Goal: Use online tool/utility: Utilize a website feature to perform a specific function

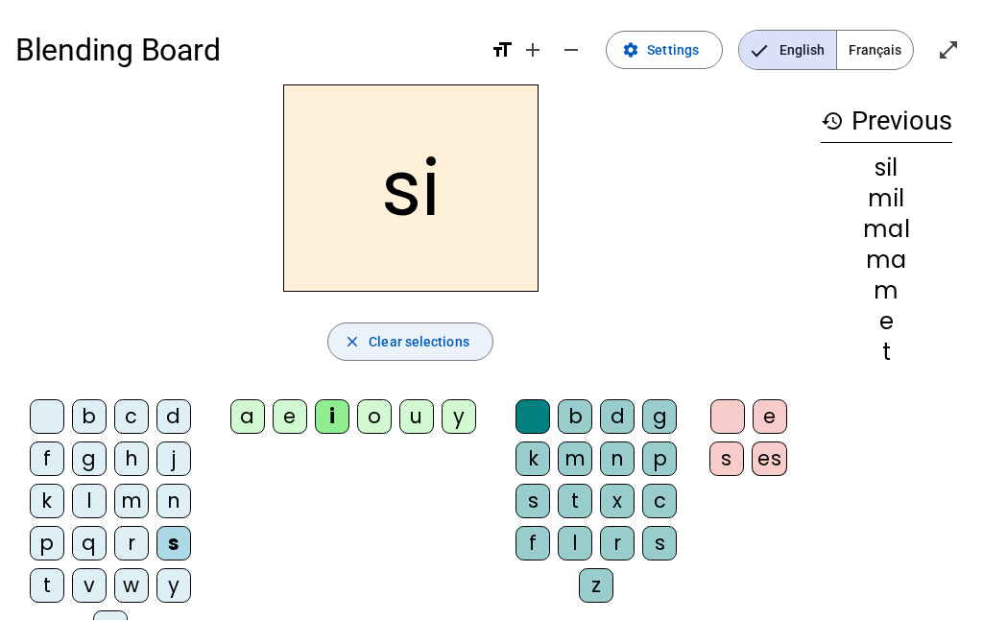
click at [440, 343] on span "Clear selections" at bounding box center [419, 341] width 101 height 23
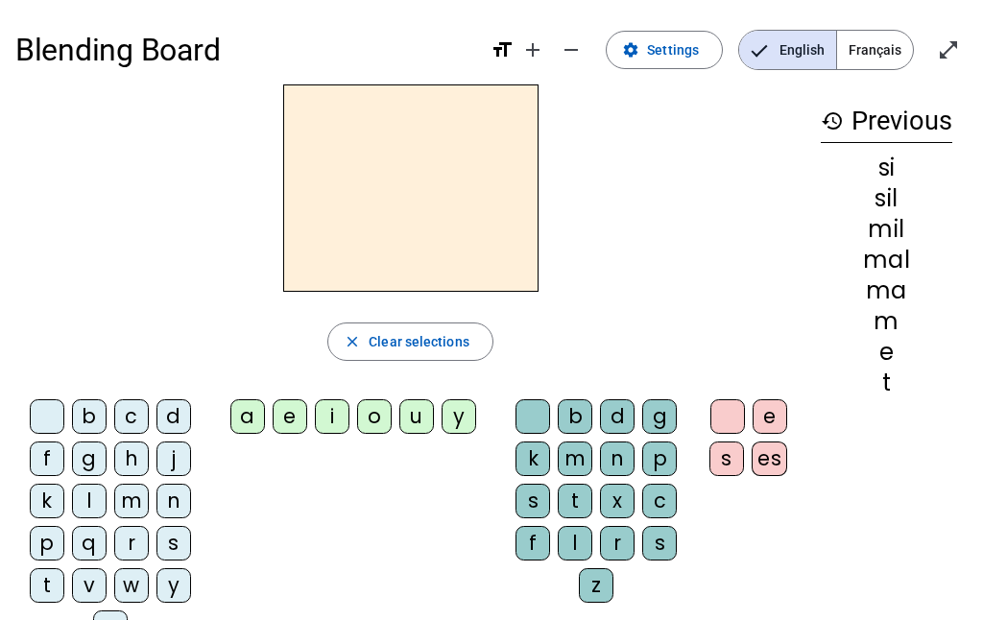
click at [94, 414] on div "b" at bounding box center [89, 416] width 35 height 35
click at [255, 422] on div "a" at bounding box center [247, 416] width 35 height 35
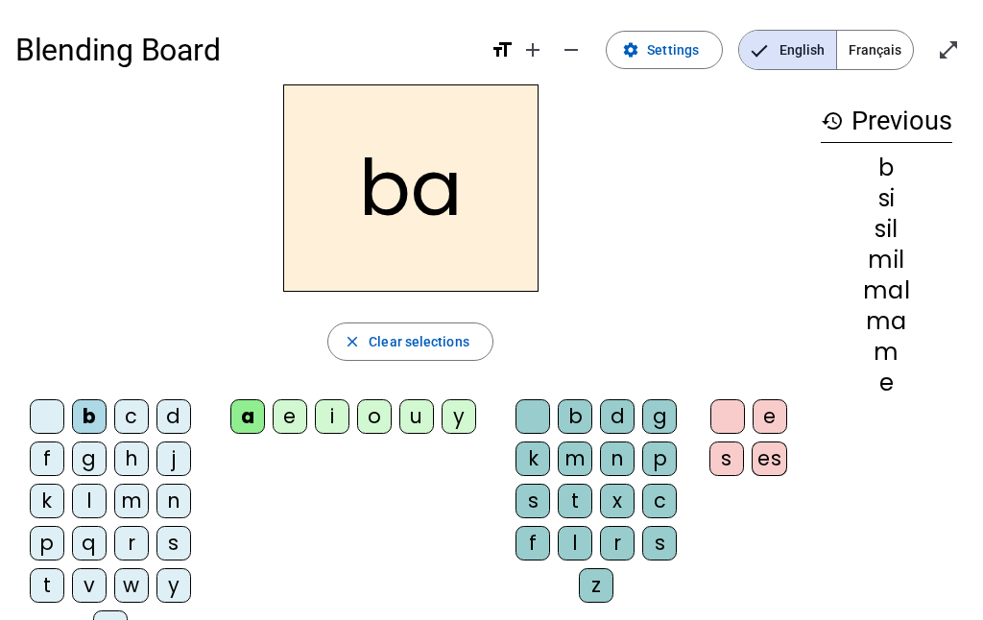
click at [575, 540] on div "l" at bounding box center [575, 543] width 35 height 35
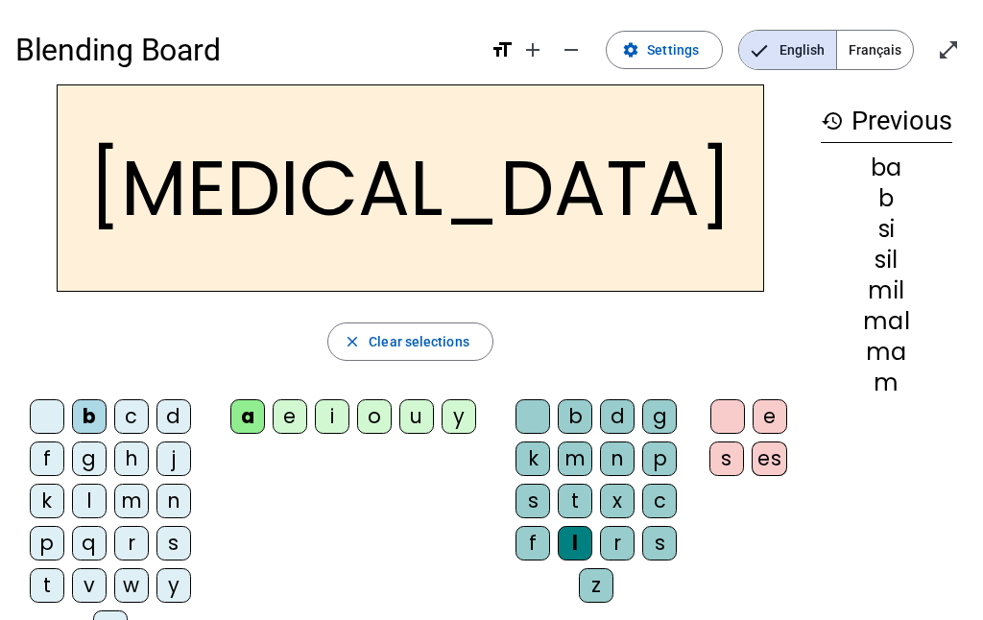
click at [141, 418] on div "c" at bounding box center [131, 416] width 35 height 35
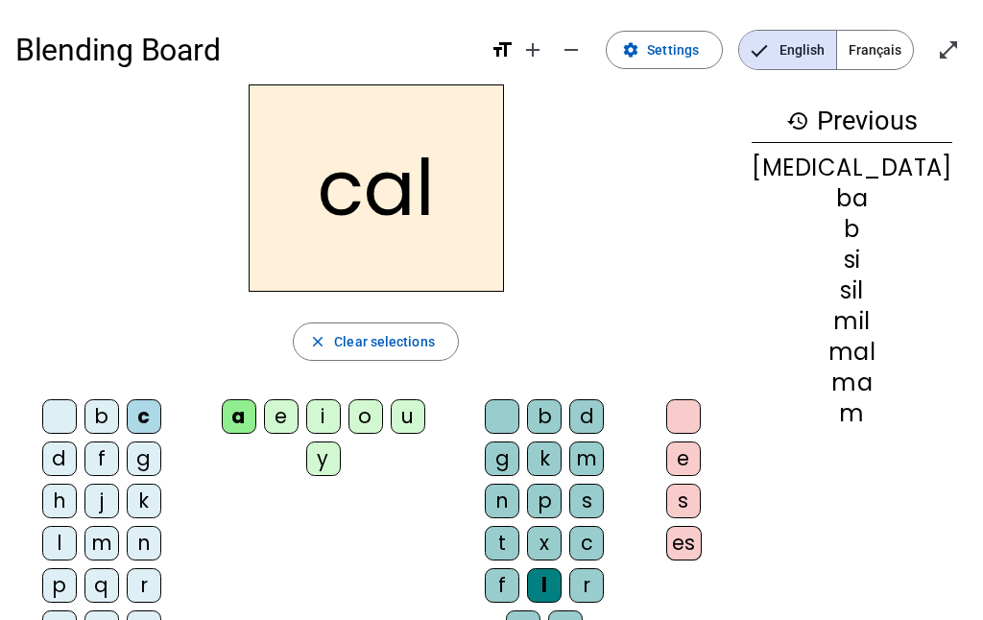
click at [94, 407] on div "b" at bounding box center [102, 416] width 35 height 35
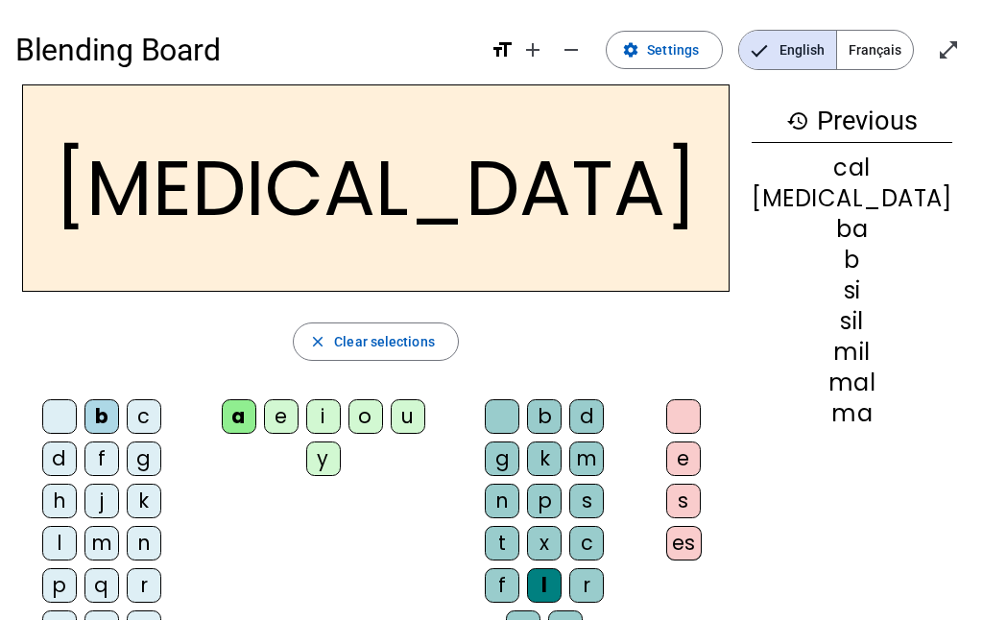
click at [604, 526] on div "c" at bounding box center [586, 543] width 35 height 35
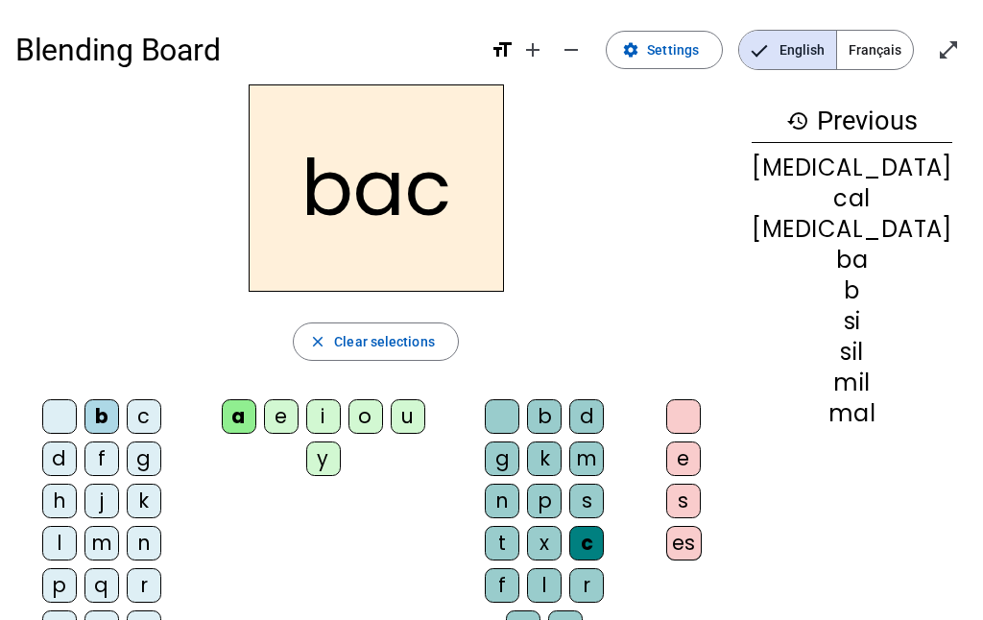
click at [77, 611] on div "s" at bounding box center [59, 628] width 35 height 35
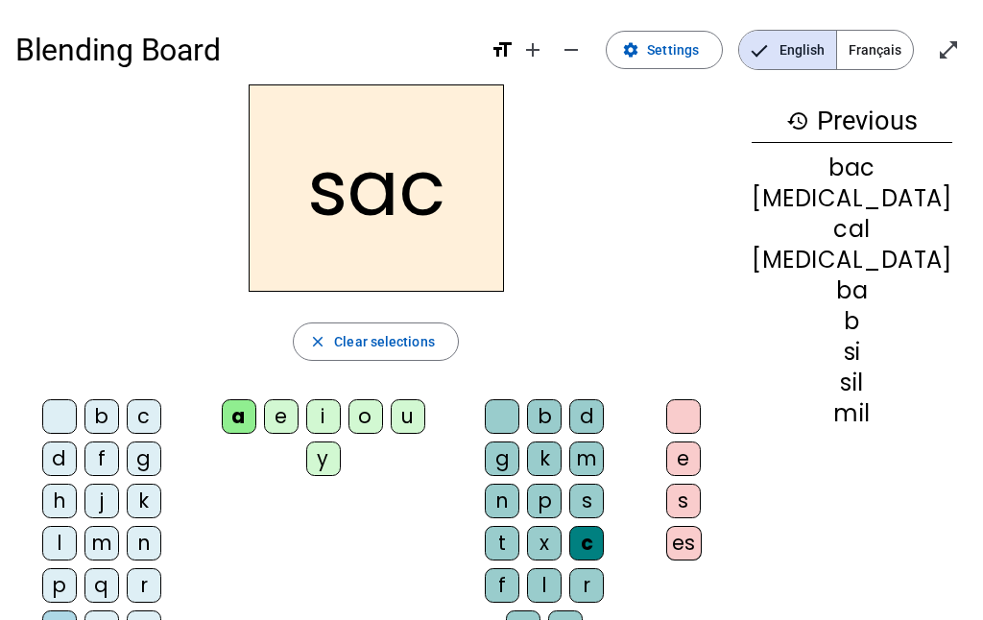
click at [77, 526] on div "l" at bounding box center [59, 543] width 35 height 35
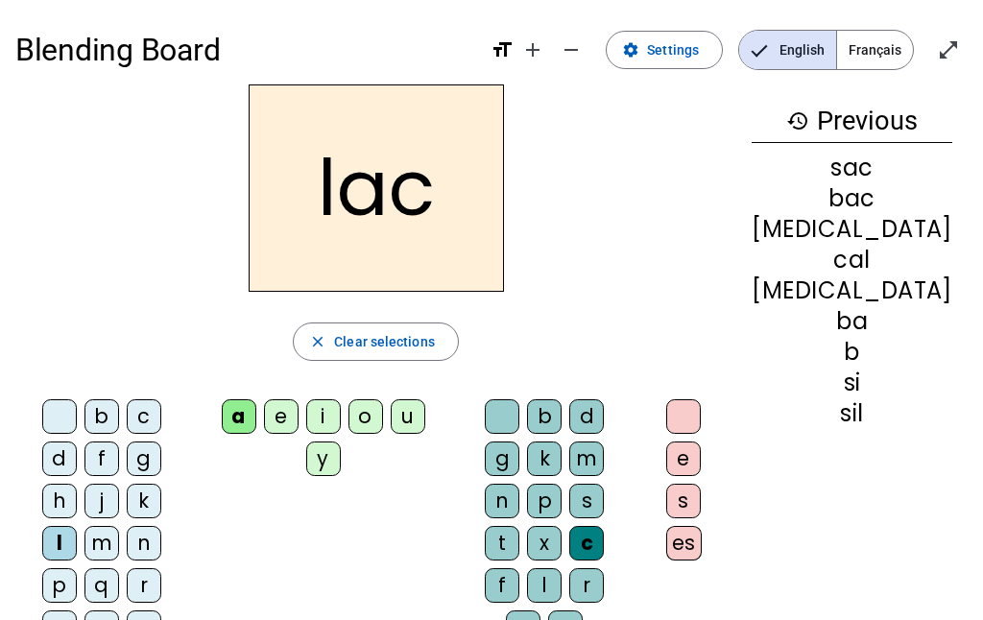
click at [519, 399] on div at bounding box center [502, 416] width 35 height 35
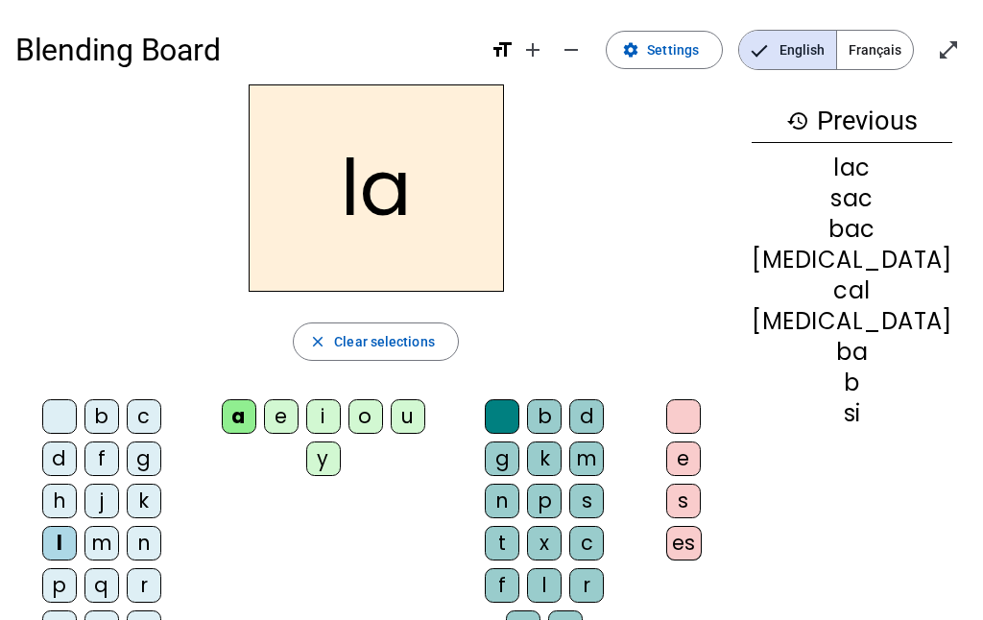
click at [85, 611] on div "t" at bounding box center [102, 628] width 35 height 35
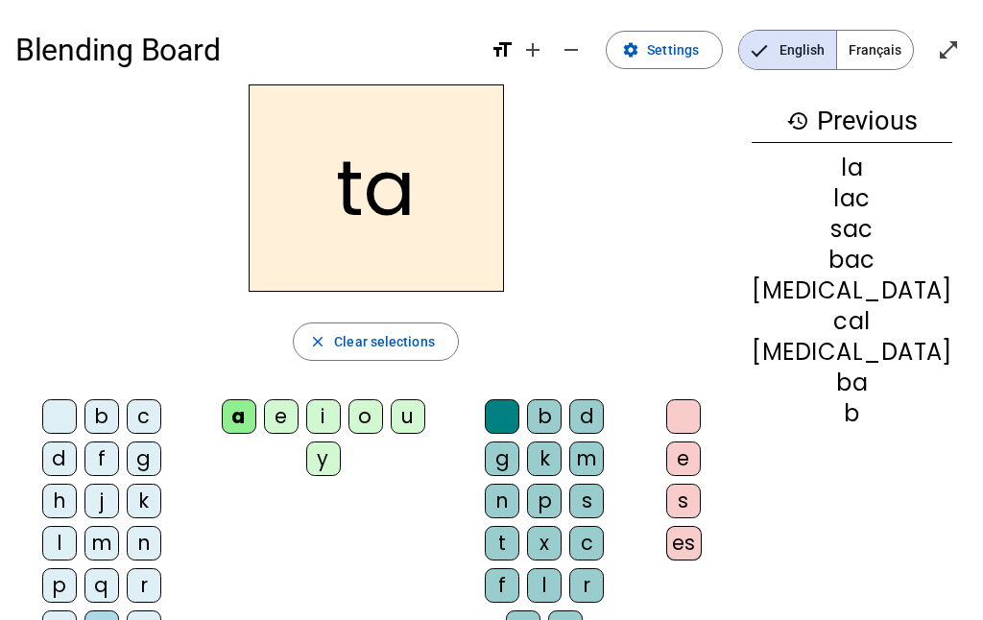
click at [77, 611] on div "s" at bounding box center [59, 628] width 35 height 35
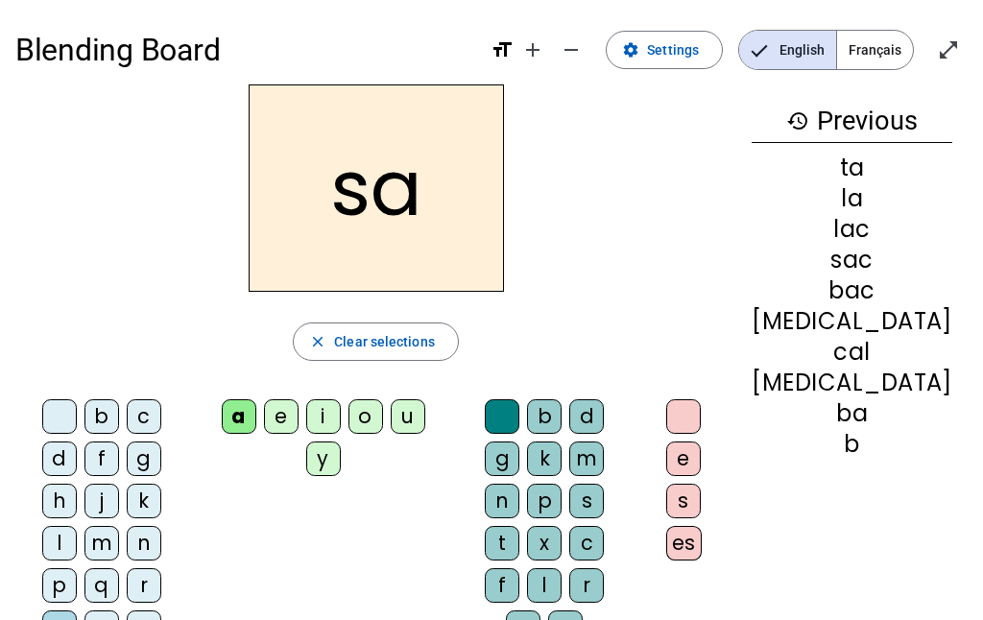
click at [335, 427] on div "i" at bounding box center [323, 416] width 35 height 35
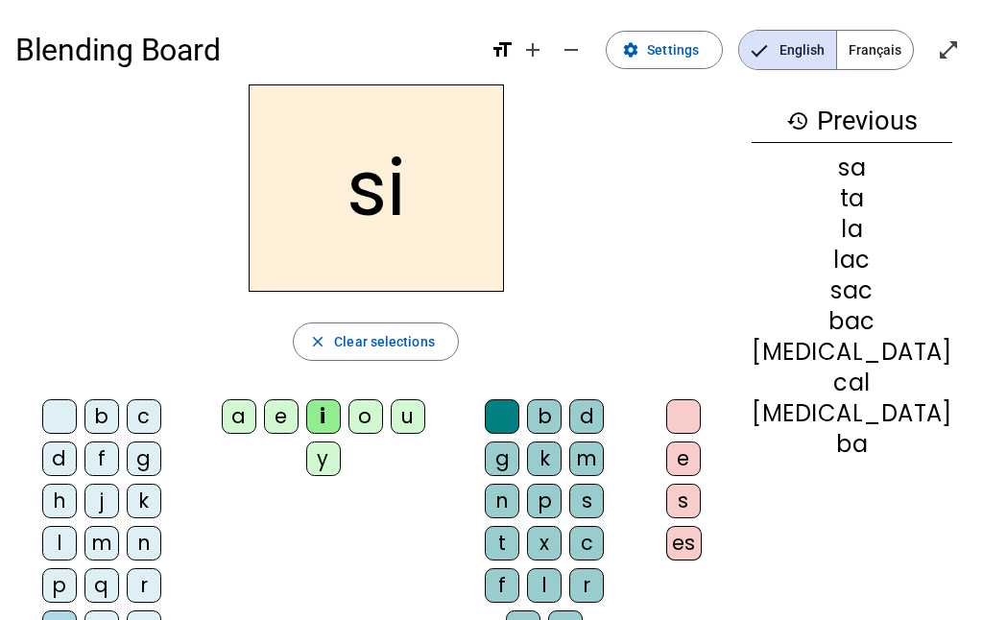
click at [414, 397] on div "a e i o u y" at bounding box center [327, 442] width 263 height 100
click at [423, 405] on div "u" at bounding box center [408, 416] width 35 height 35
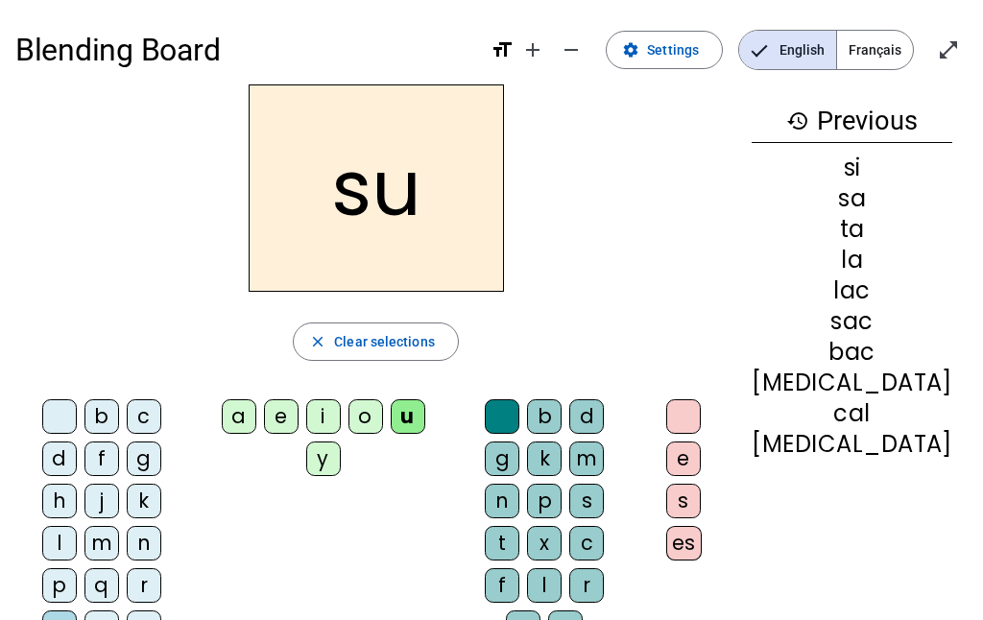
click at [161, 526] on div "n" at bounding box center [144, 543] width 35 height 35
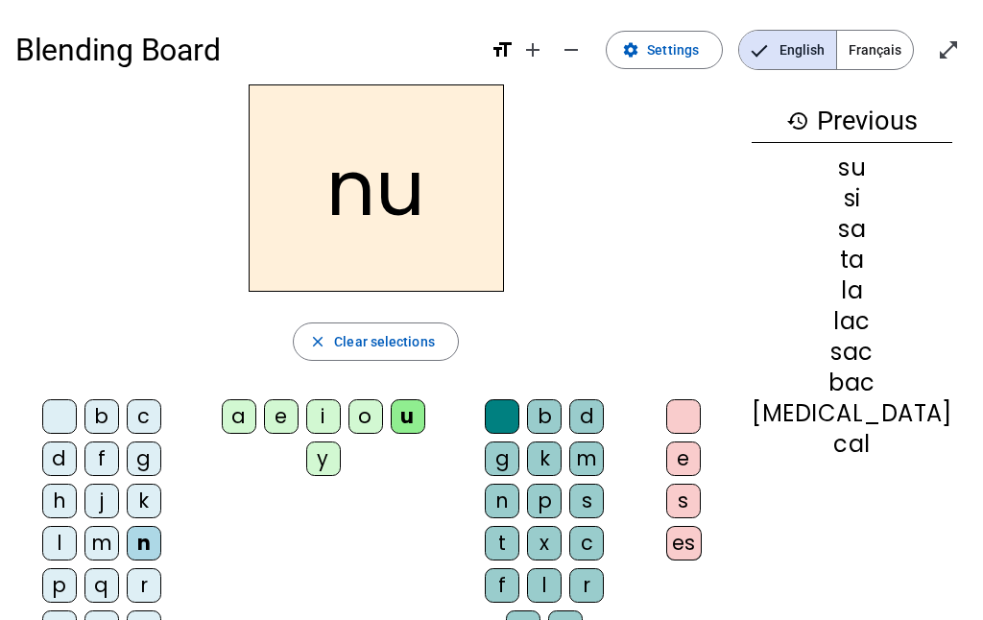
click at [96, 422] on div "b" at bounding box center [102, 416] width 35 height 35
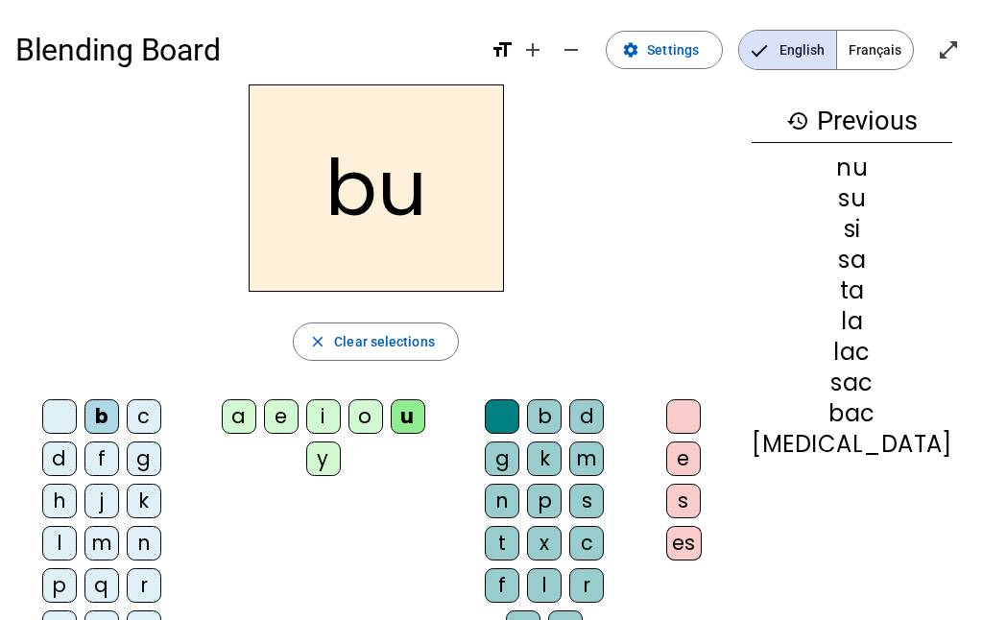
click at [569, 492] on div "s" at bounding box center [586, 501] width 35 height 35
